Goal: Entertainment & Leisure: Consume media (video, audio)

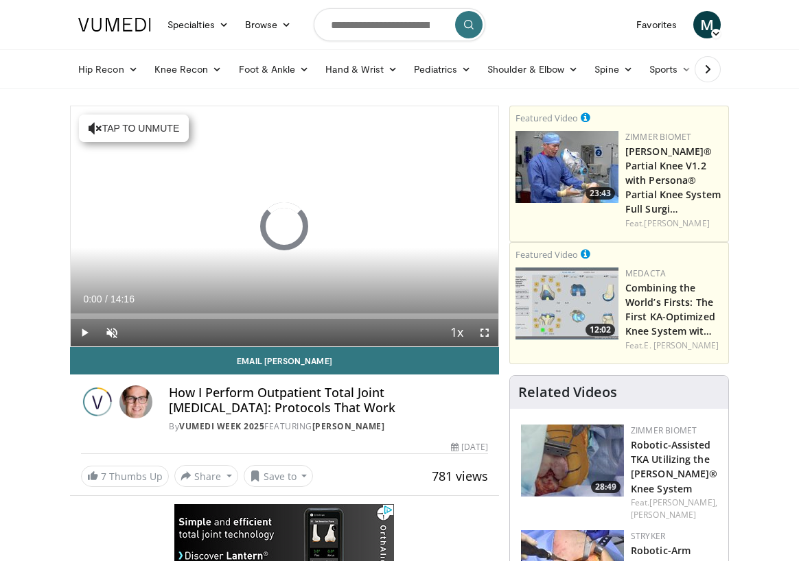
click at [486, 332] on span "Video Player" at bounding box center [484, 332] width 27 height 27
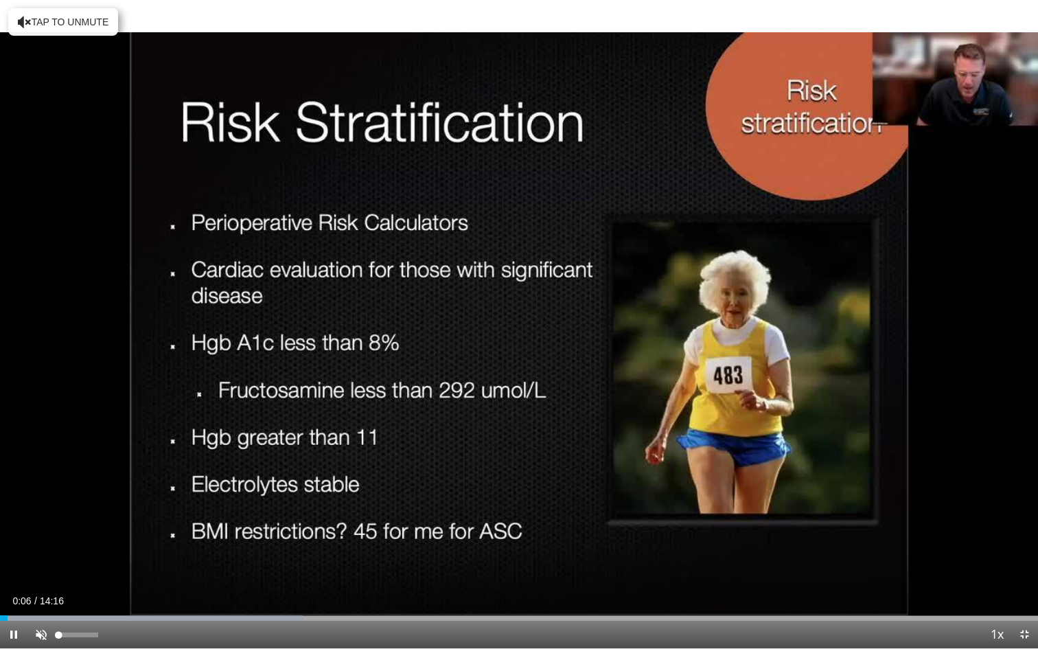
click at [37, 561] on span "Video Player" at bounding box center [40, 633] width 27 height 27
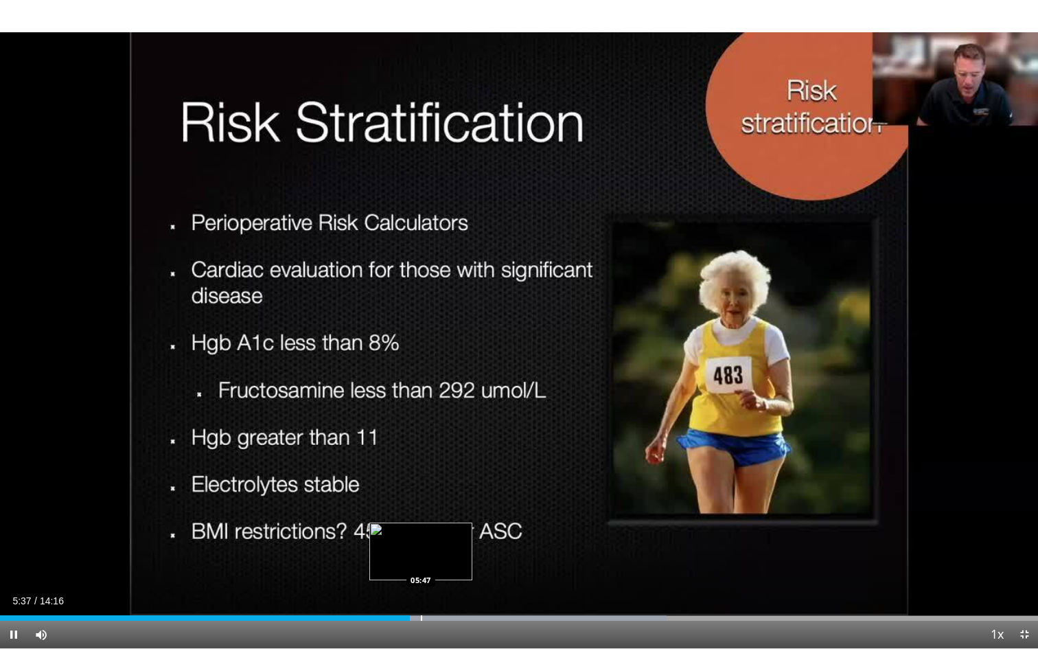
click at [421, 561] on div "Progress Bar" at bounding box center [421, 617] width 1 height 5
click at [438, 561] on div "Progress Bar" at bounding box center [437, 617] width 1 height 5
click at [454, 561] on div "Progress Bar" at bounding box center [452, 617] width 1 height 5
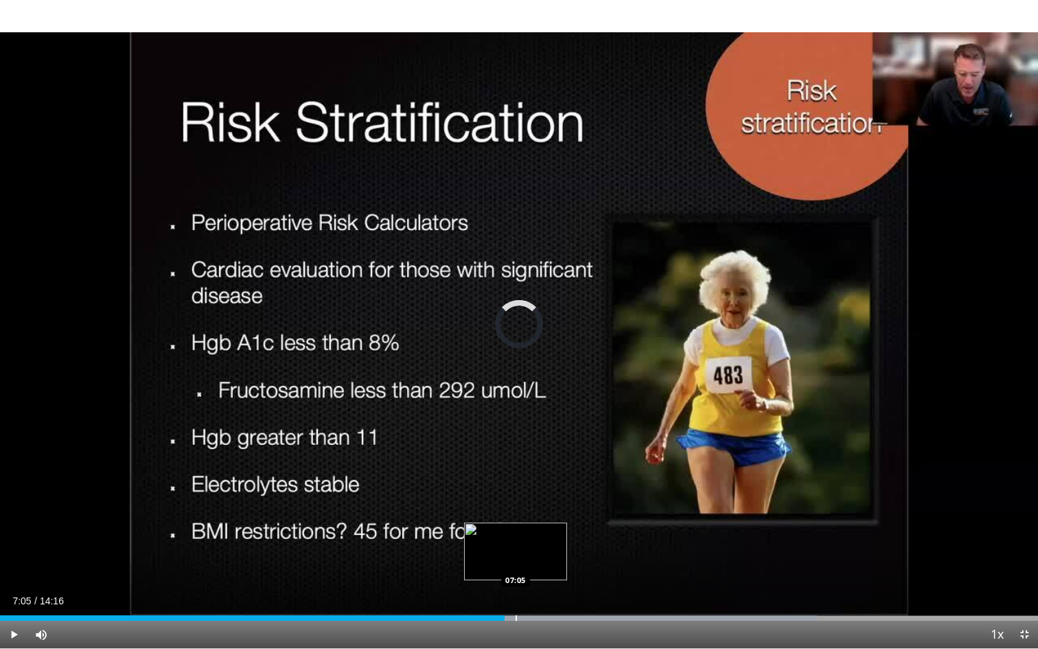
click at [515, 561] on div "Progress Bar" at bounding box center [515, 617] width 1 height 5
click at [530, 561] on div "Loaded : 81.07% 07:08 07:17" at bounding box center [519, 613] width 1038 height 13
click at [545, 561] on div "Progress Bar" at bounding box center [544, 617] width 1 height 5
click at [559, 561] on div "Progress Bar" at bounding box center [559, 617] width 1 height 5
click at [574, 561] on div "Progress Bar" at bounding box center [574, 617] width 1 height 5
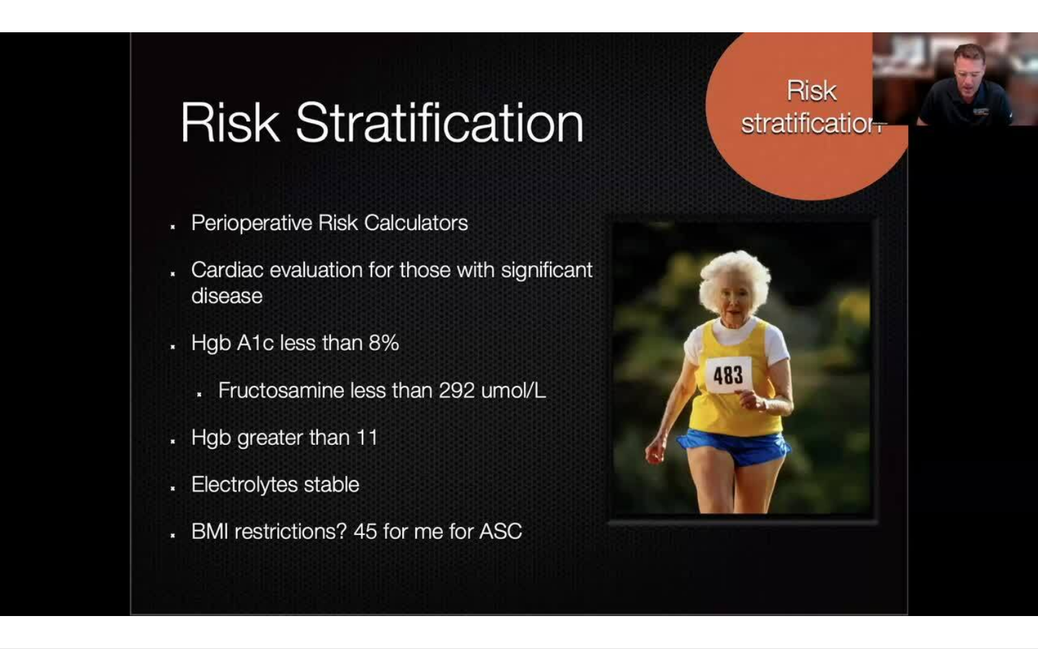
click at [585, 561] on div "10 seconds Tap to unmute" at bounding box center [519, 324] width 1038 height 648
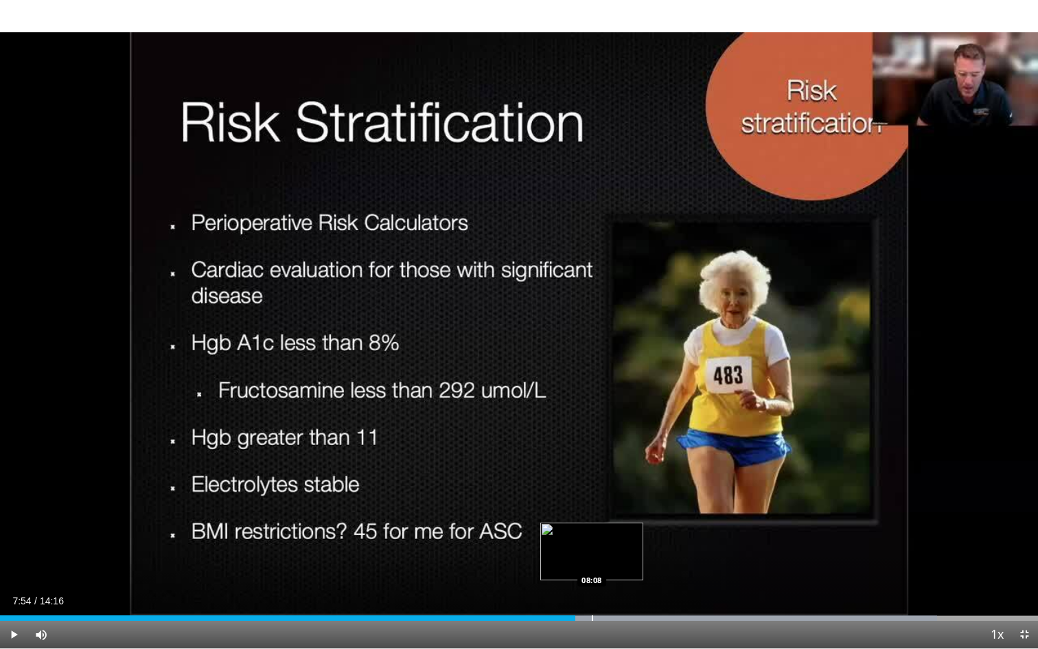
click at [592, 561] on div "Progress Bar" at bounding box center [592, 617] width 1 height 5
click at [581, 561] on div "Progress Bar" at bounding box center [581, 617] width 1 height 5
click at [36, 561] on span "Video Player" at bounding box center [40, 633] width 27 height 27
click at [41, 561] on span "Video Player" at bounding box center [40, 633] width 27 height 27
click at [14, 561] on span "Video Player" at bounding box center [13, 633] width 27 height 27
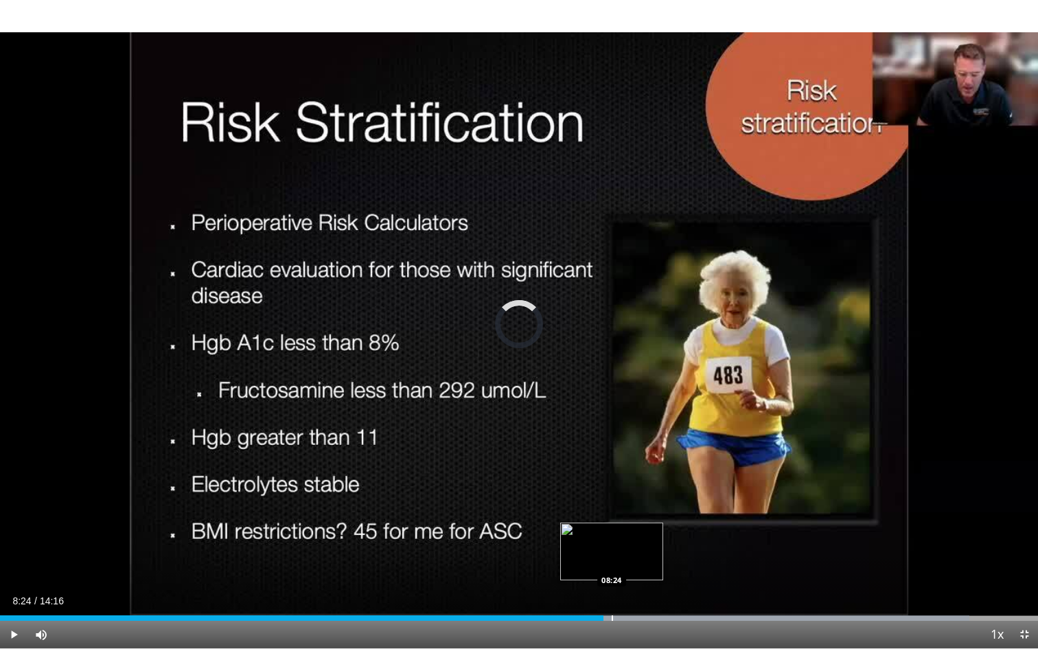
click at [612, 561] on div "Progress Bar" at bounding box center [612, 617] width 1 height 5
click at [623, 561] on div "Progress Bar" at bounding box center [623, 617] width 1 height 5
click at [636, 561] on div "Progress Bar" at bounding box center [636, 617] width 1 height 5
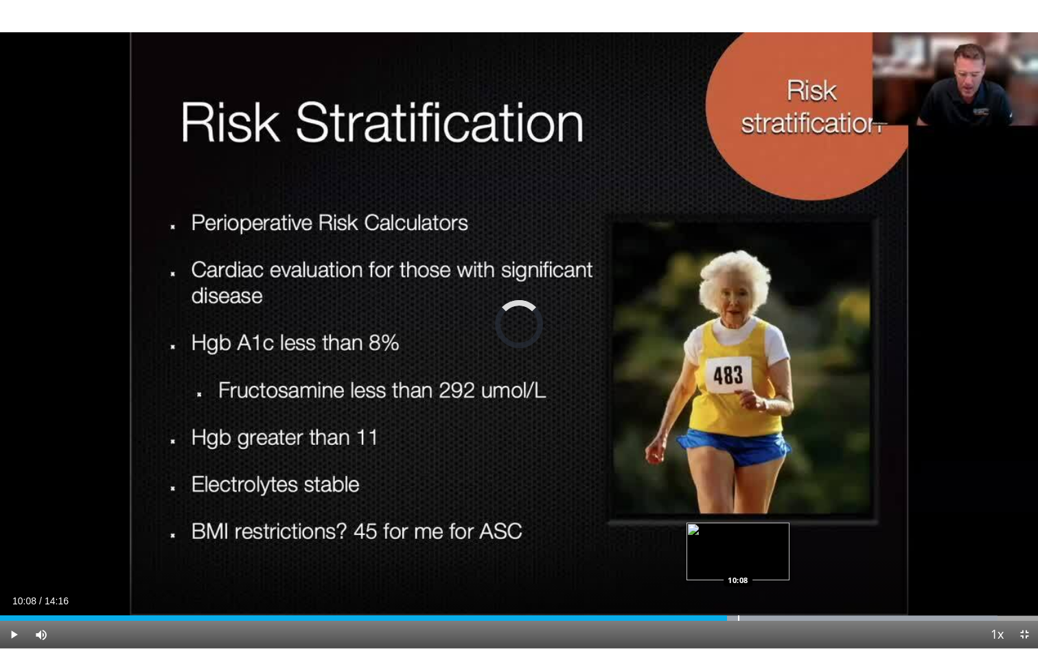
click at [738, 561] on div "Progress Bar" at bounding box center [738, 617] width 1 height 5
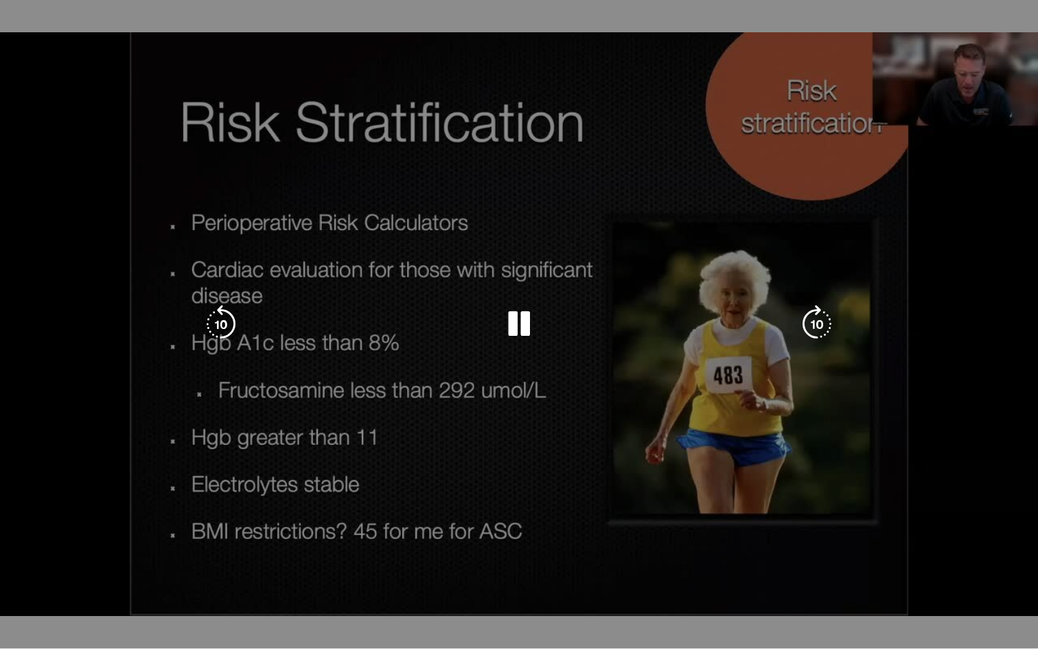
click at [747, 561] on div "Progress Bar" at bounding box center [804, 644] width 410 height 5
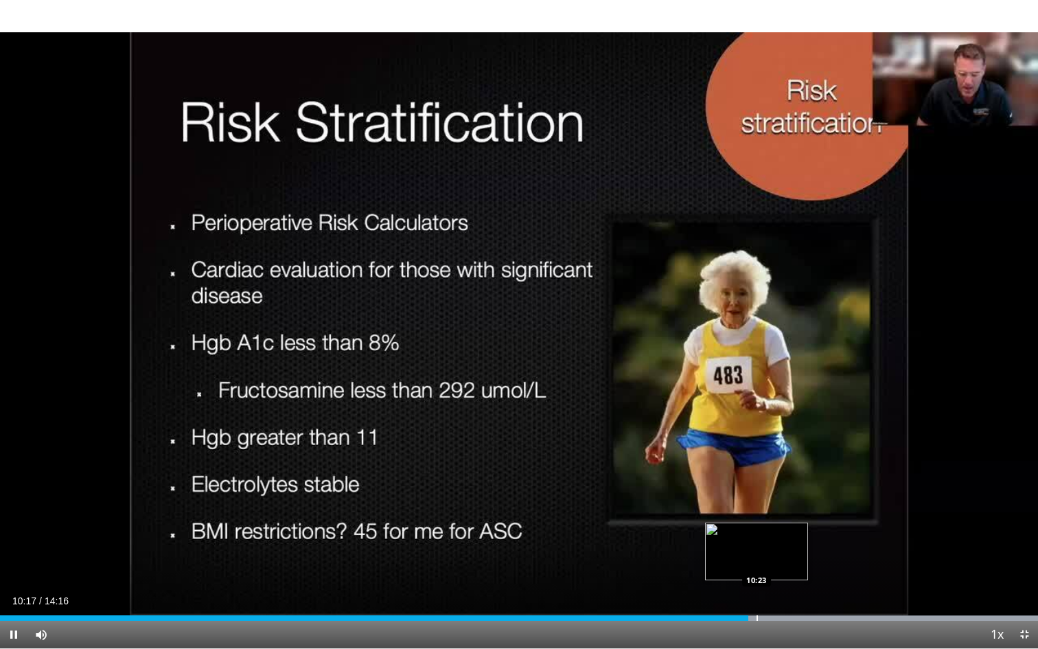
click at [756, 561] on div "Progress Bar" at bounding box center [756, 617] width 1 height 5
click at [765, 561] on div "Progress Bar" at bounding box center [765, 617] width 1 height 5
click at [778, 561] on div "Progress Bar" at bounding box center [778, 617] width 1 height 5
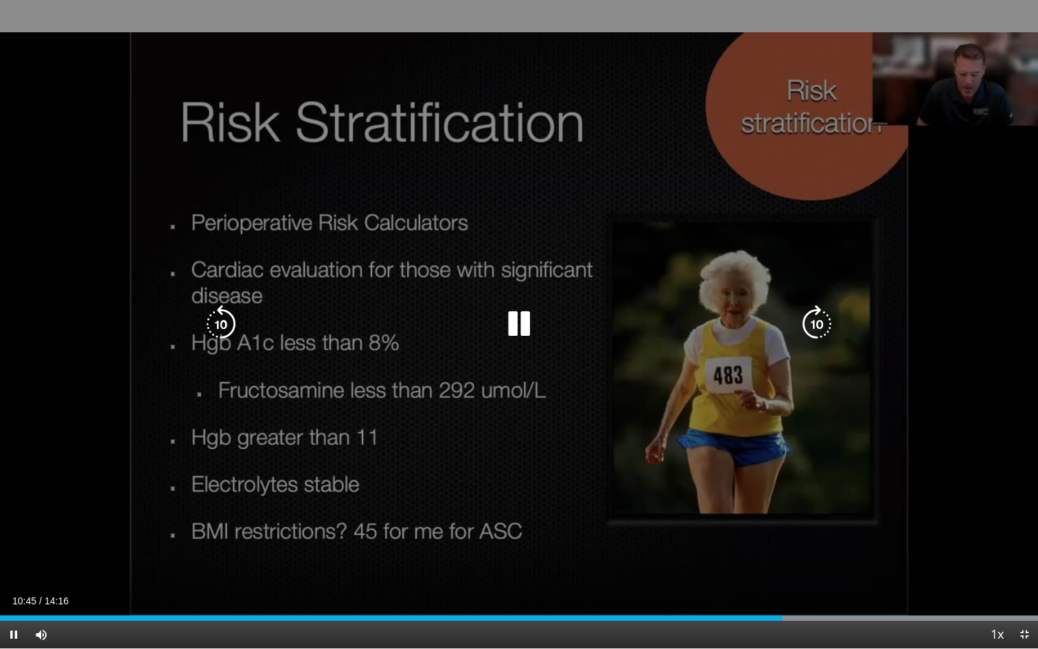
click at [631, 91] on div "10 seconds Tap to unmute" at bounding box center [519, 324] width 1038 height 648
click at [523, 338] on icon "Video Player" at bounding box center [519, 324] width 38 height 38
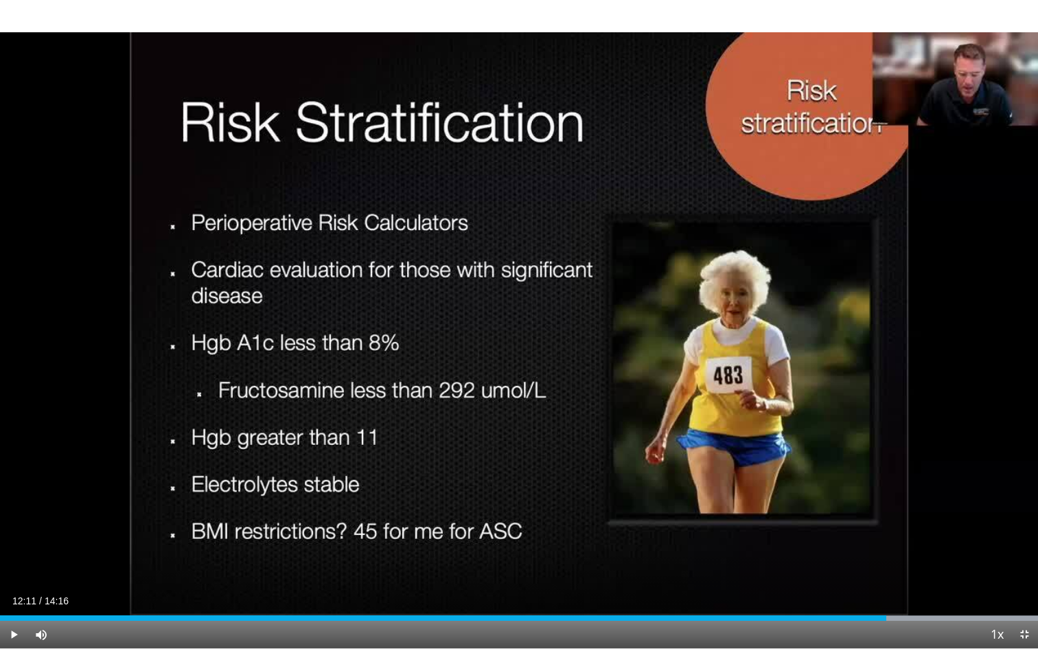
click at [12, 561] on span "Video Player" at bounding box center [13, 633] width 27 height 27
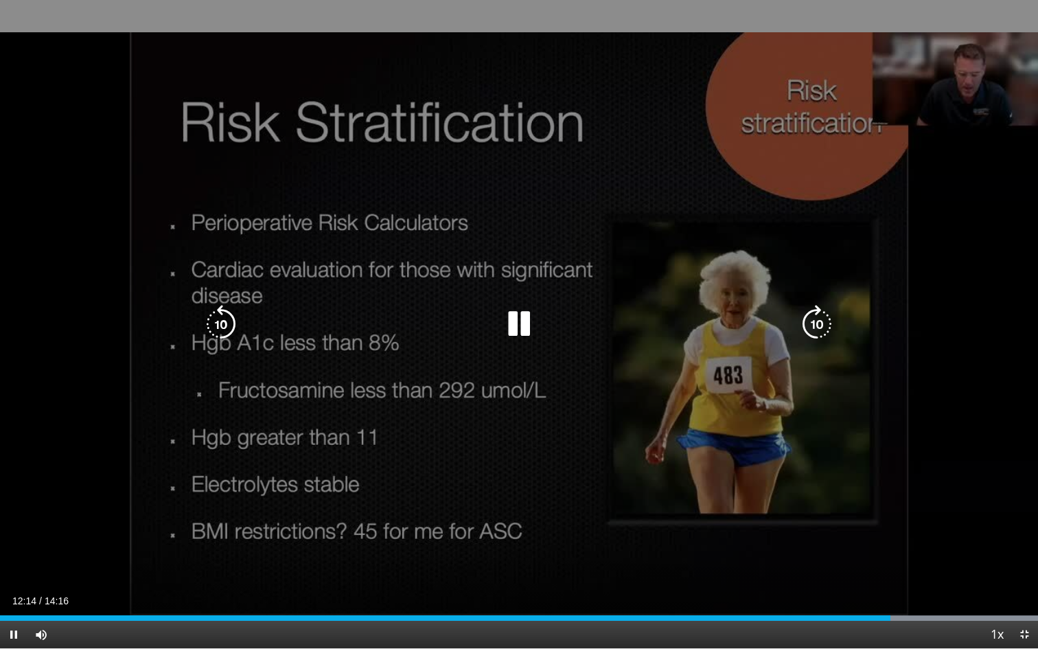
click at [798, 214] on div "10 seconds Tap to unmute" at bounding box center [519, 324] width 1038 height 648
click at [520, 324] on icon "Video Player" at bounding box center [519, 324] width 38 height 38
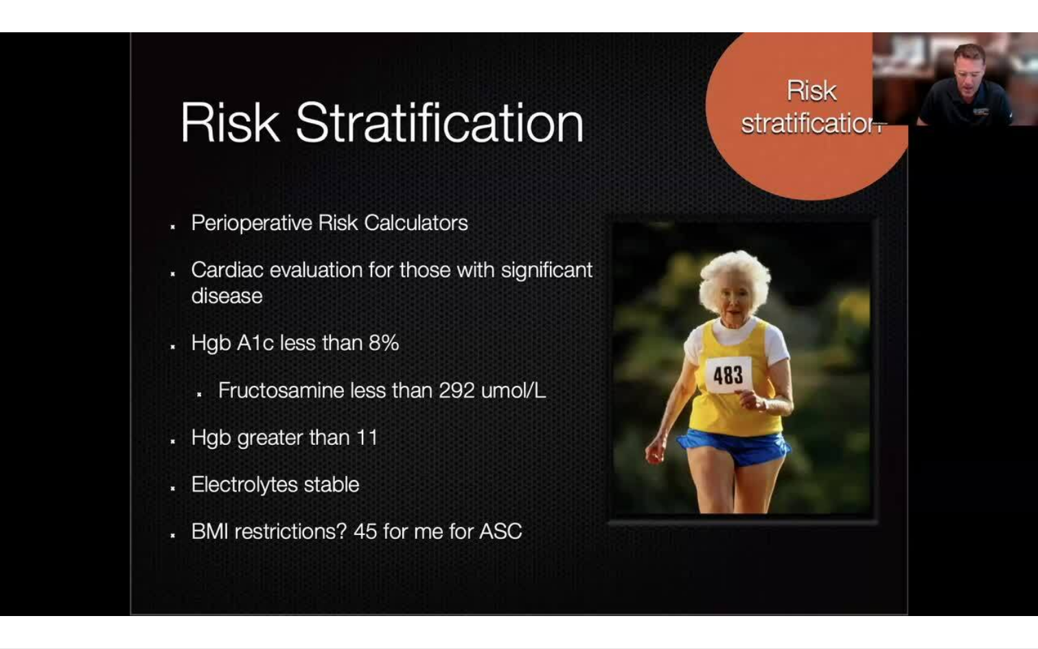
click at [527, 324] on div "10 seconds Tap to unmute" at bounding box center [519, 324] width 1038 height 648
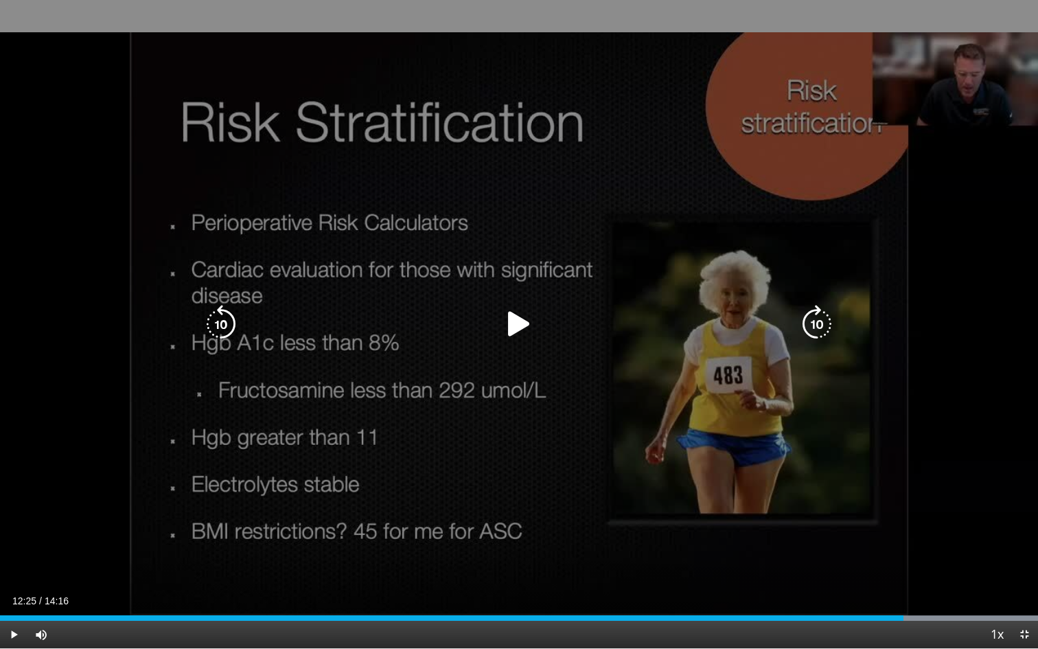
click at [515, 317] on icon "Video Player" at bounding box center [519, 324] width 38 height 38
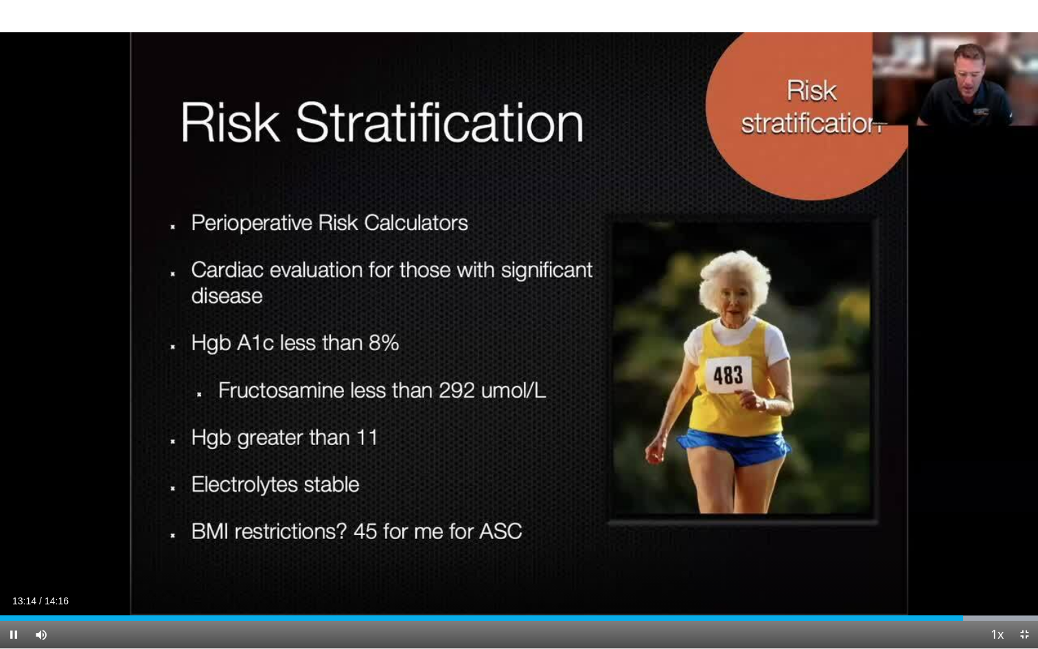
click at [798, 561] on div "Current Time 13:14 / Duration 14:16 Pause Skip Backward Skip Forward Mute Loade…" at bounding box center [519, 633] width 1038 height 27
click at [798, 561] on div "Loaded : 99.97% 13:19 13:29" at bounding box center [519, 613] width 1038 height 13
click at [798, 561] on div "Progress Bar" at bounding box center [998, 617] width 1 height 5
click at [798, 561] on div "Progress Bar" at bounding box center [1010, 617] width 1 height 5
